Goal: Navigation & Orientation: Find specific page/section

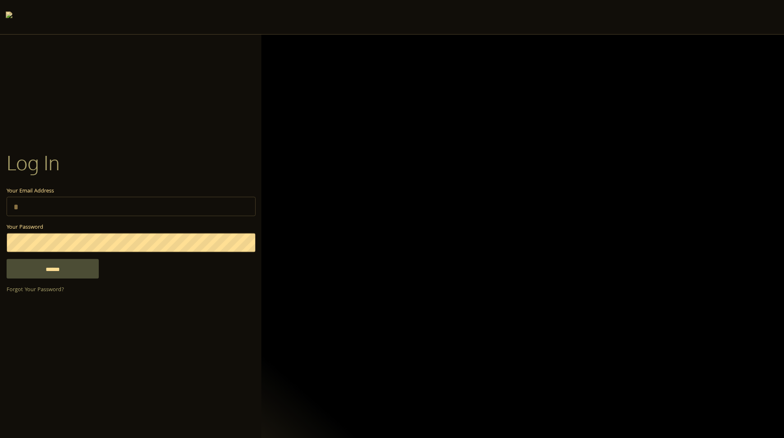
type input "**********"
click at [61, 274] on input "******" at bounding box center [53, 269] width 92 height 20
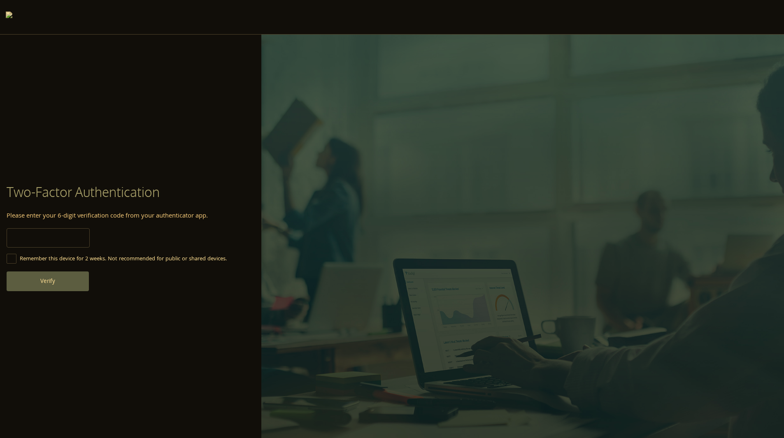
type input "******"
